Goal: Information Seeking & Learning: Learn about a topic

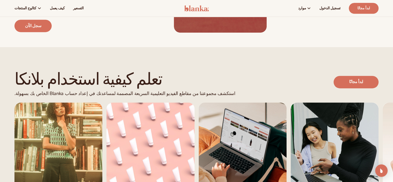
scroll to position [220, 0]
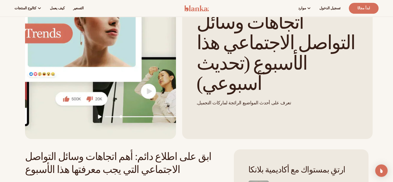
scroll to position [52, 0]
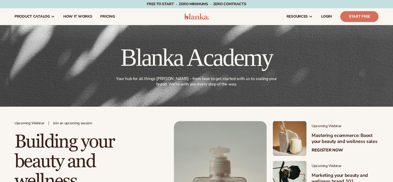
scroll to position [129, 0]
